Goal: Check status: Check status

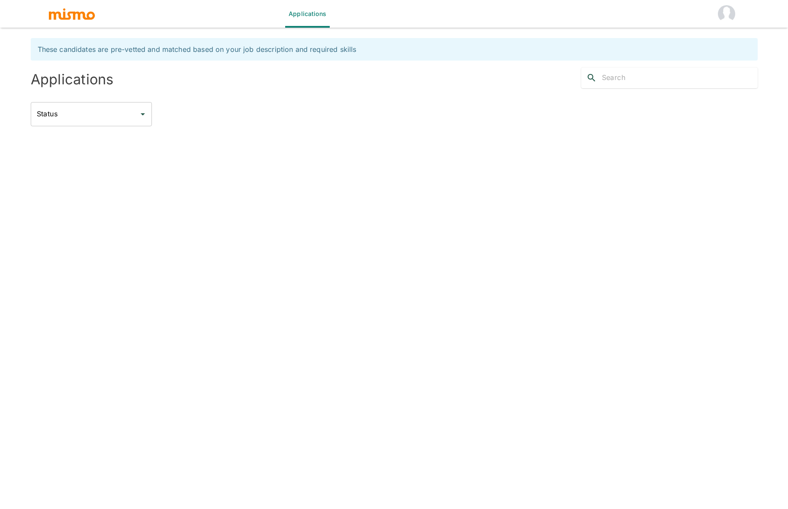
type input "Active statuses"
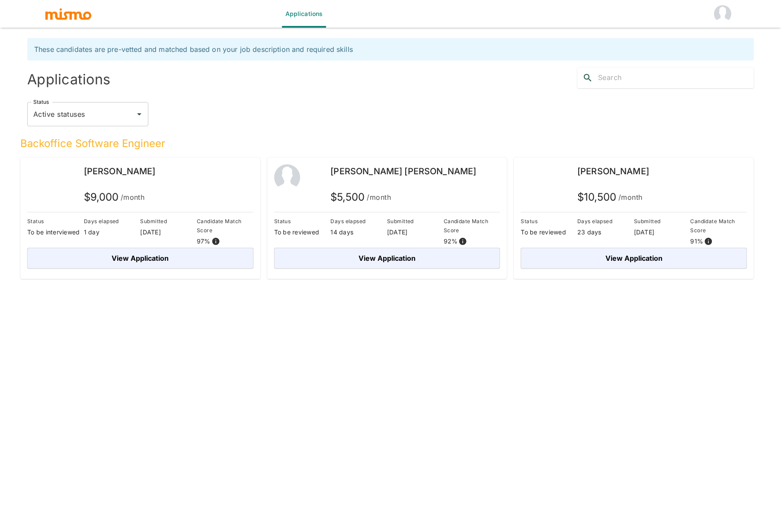
click at [135, 191] on span "/month" at bounding box center [133, 197] width 24 height 12
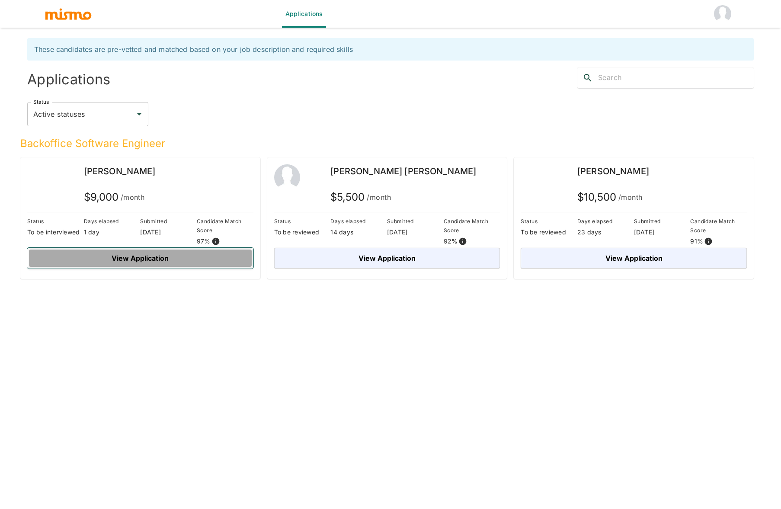
click at [137, 255] on button "View Application" at bounding box center [140, 258] width 226 height 21
click at [149, 260] on button "View Application" at bounding box center [140, 258] width 226 height 21
